Goal: Download file/media

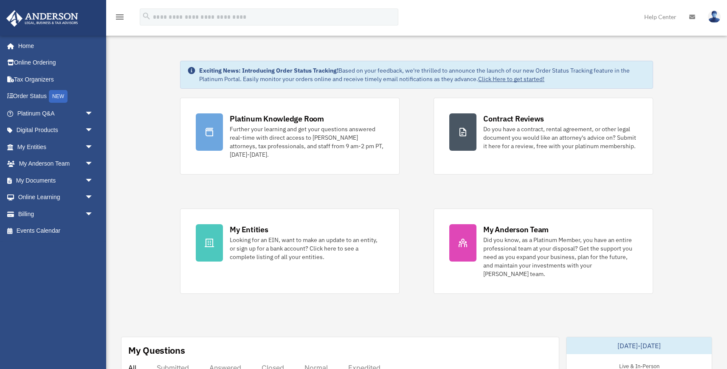
scroll to position [3, 0]
click at [85, 180] on span "arrow_drop_down" at bounding box center [93, 180] width 17 height 17
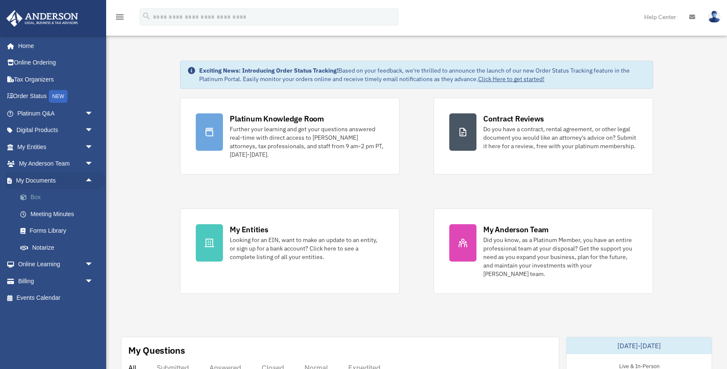
click at [31, 194] on link "Box" at bounding box center [59, 197] width 94 height 17
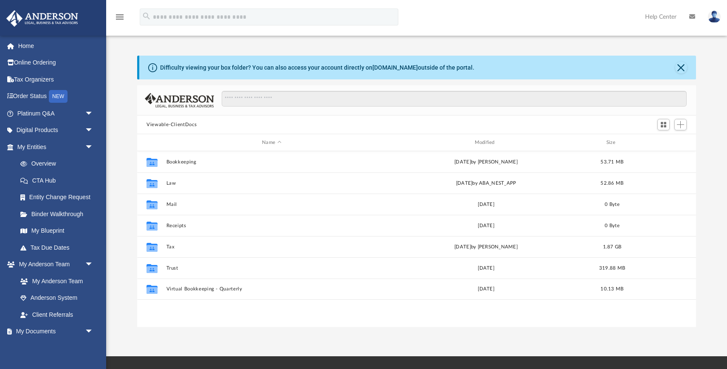
scroll to position [193, 558]
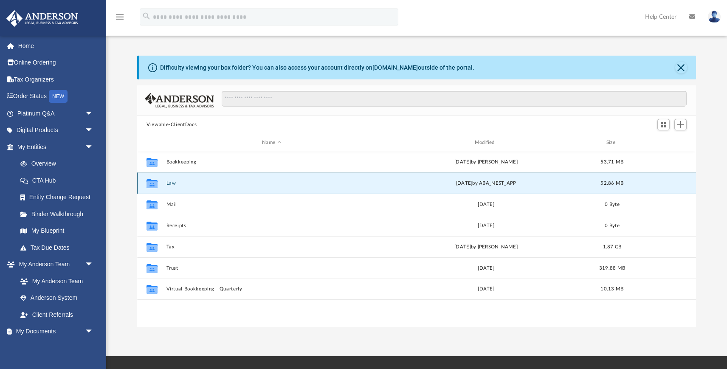
click at [170, 182] on button "Law" at bounding box center [271, 183] width 211 height 6
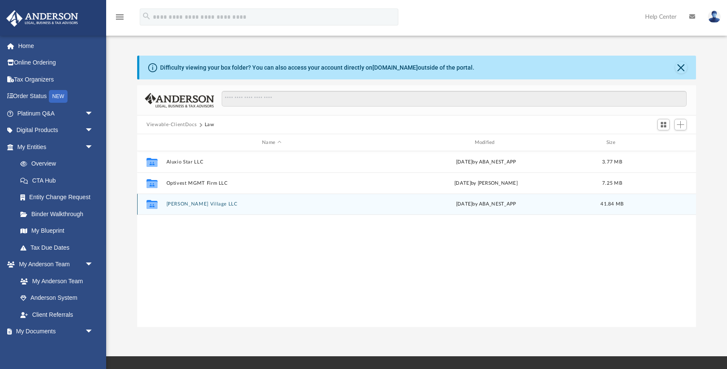
click at [183, 204] on button "[PERSON_NAME] Village LLC" at bounding box center [271, 204] width 211 height 6
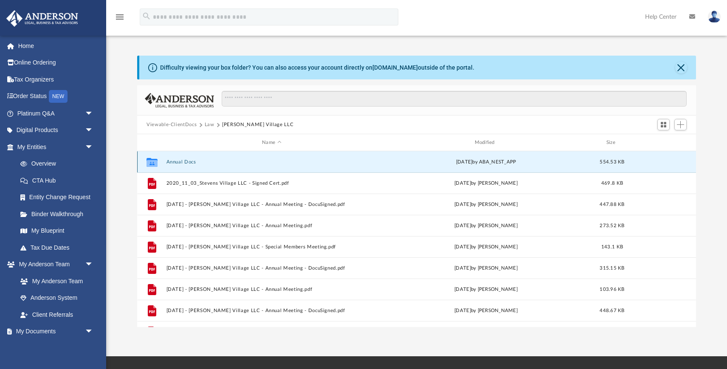
click at [172, 159] on button "Annual Docs" at bounding box center [271, 162] width 211 height 6
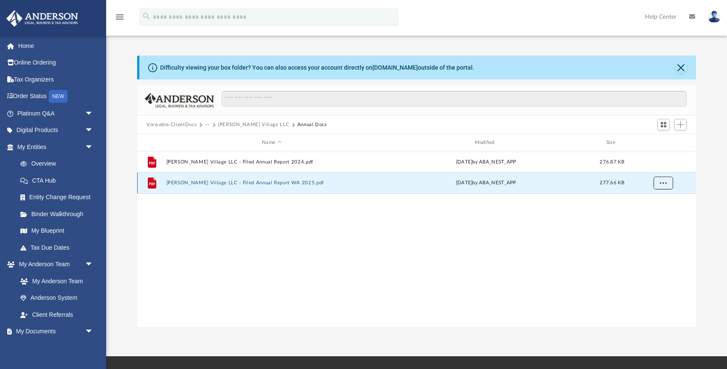
click at [663, 184] on span "More options" at bounding box center [663, 182] width 7 height 5
click at [651, 213] on li "Download" at bounding box center [655, 213] width 25 height 9
click at [226, 122] on button "[PERSON_NAME] Village LLC" at bounding box center [253, 125] width 71 height 8
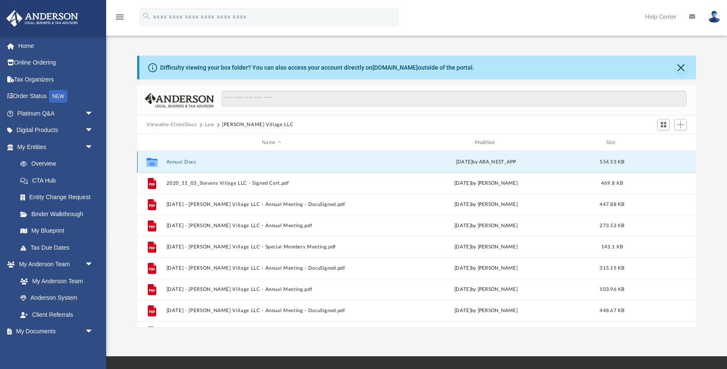
click at [186, 160] on button "Annual Docs" at bounding box center [271, 162] width 211 height 6
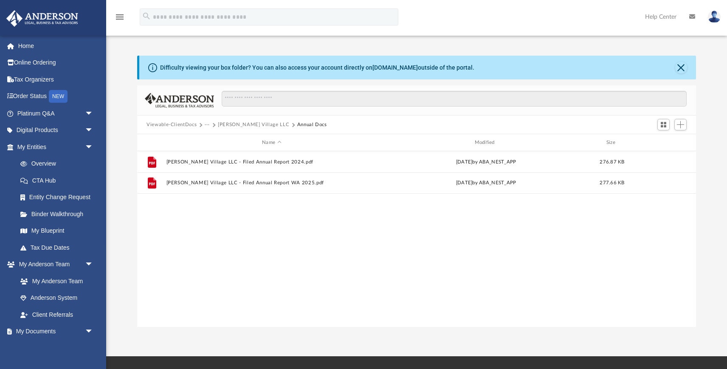
click at [205, 123] on button "···" at bounding box center [208, 125] width 6 height 8
click at [215, 138] on li "Law" at bounding box center [214, 139] width 10 height 9
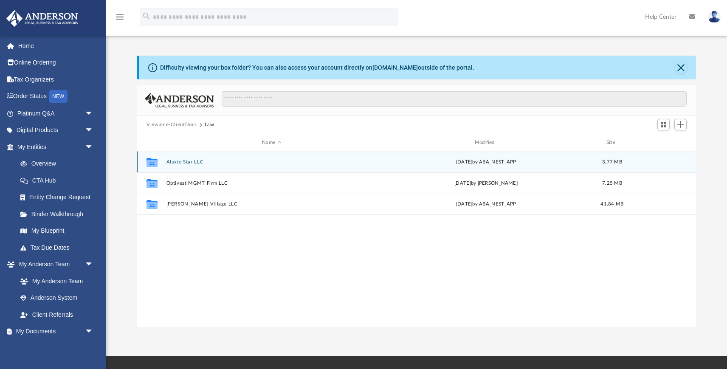
click at [185, 159] on button "Aluxio Star LLC" at bounding box center [271, 162] width 211 height 6
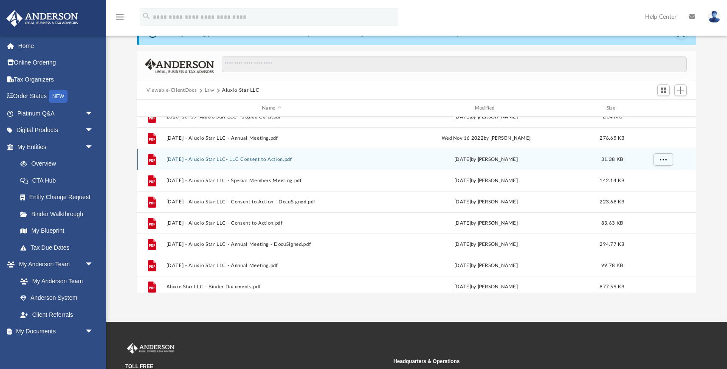
scroll to position [0, 0]
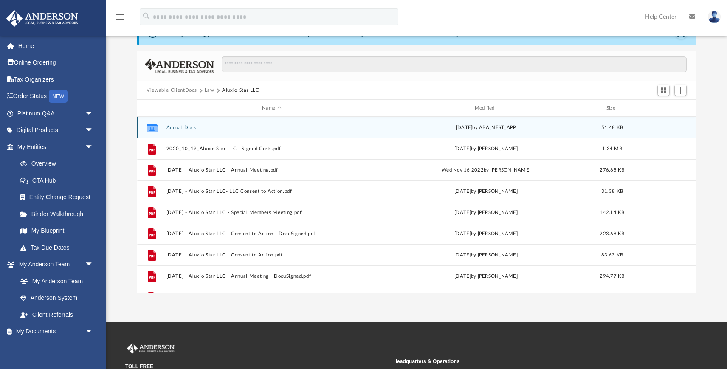
click at [191, 123] on div "Collaborated Folder Annual Docs [DATE] by ABA_NEST_APP 51.48 KB" at bounding box center [416, 127] width 559 height 21
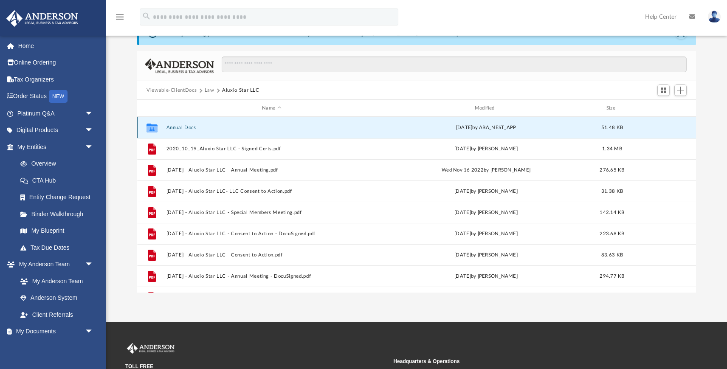
click at [182, 126] on button "Annual Docs" at bounding box center [271, 128] width 211 height 6
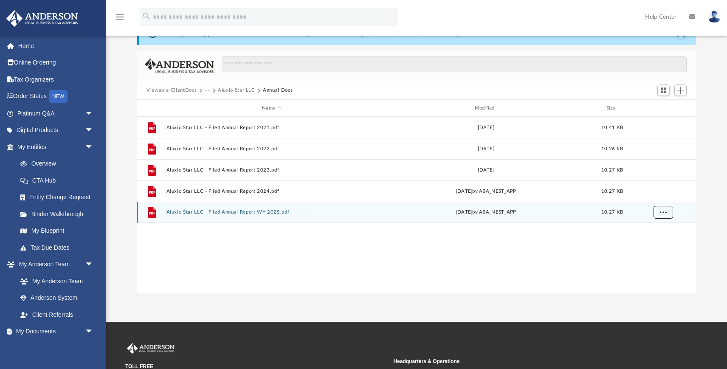
click at [661, 213] on span "More options" at bounding box center [663, 212] width 7 height 5
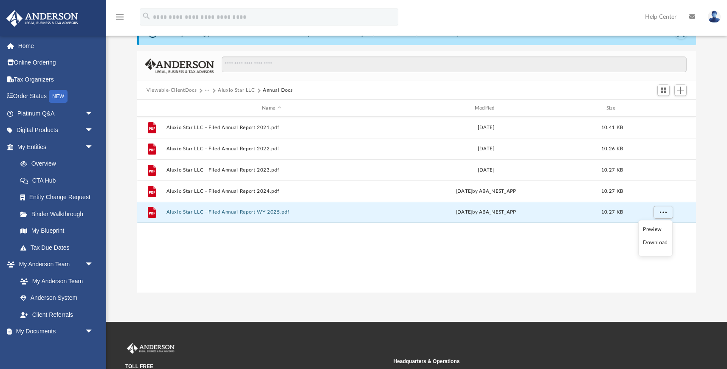
click at [650, 243] on li "Download" at bounding box center [655, 242] width 25 height 9
click at [150, 90] on button "Viewable-ClientDocs" at bounding box center [171, 91] width 50 height 8
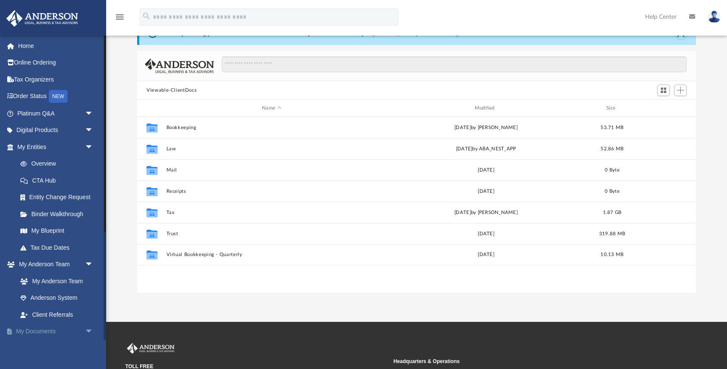
click at [85, 331] on span "arrow_drop_down" at bounding box center [93, 331] width 17 height 17
click at [21, 43] on link "Home" at bounding box center [56, 45] width 100 height 17
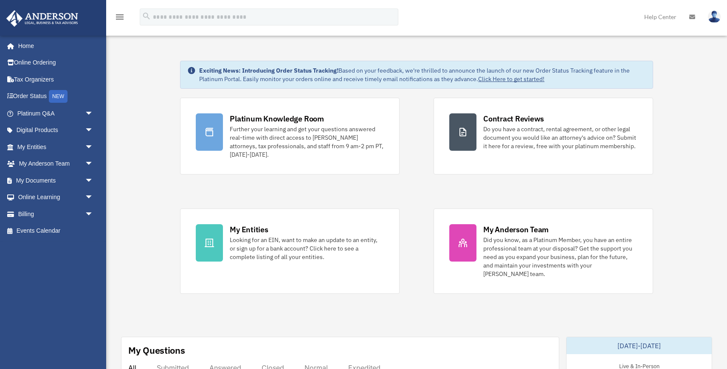
scroll to position [3, 0]
click at [715, 13] on img at bounding box center [714, 17] width 13 height 12
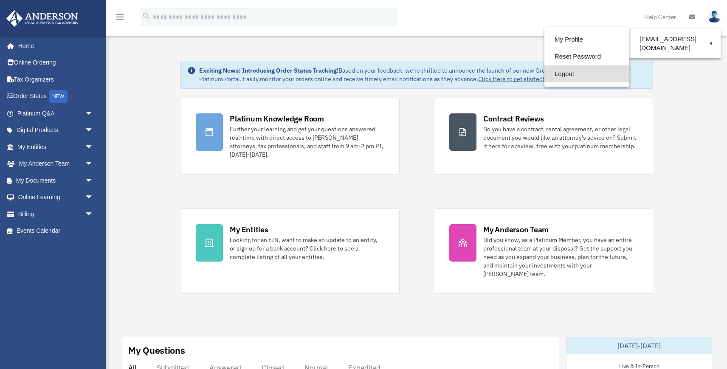
click at [559, 73] on link "Logout" at bounding box center [586, 73] width 85 height 17
